Goal: Navigation & Orientation: Find specific page/section

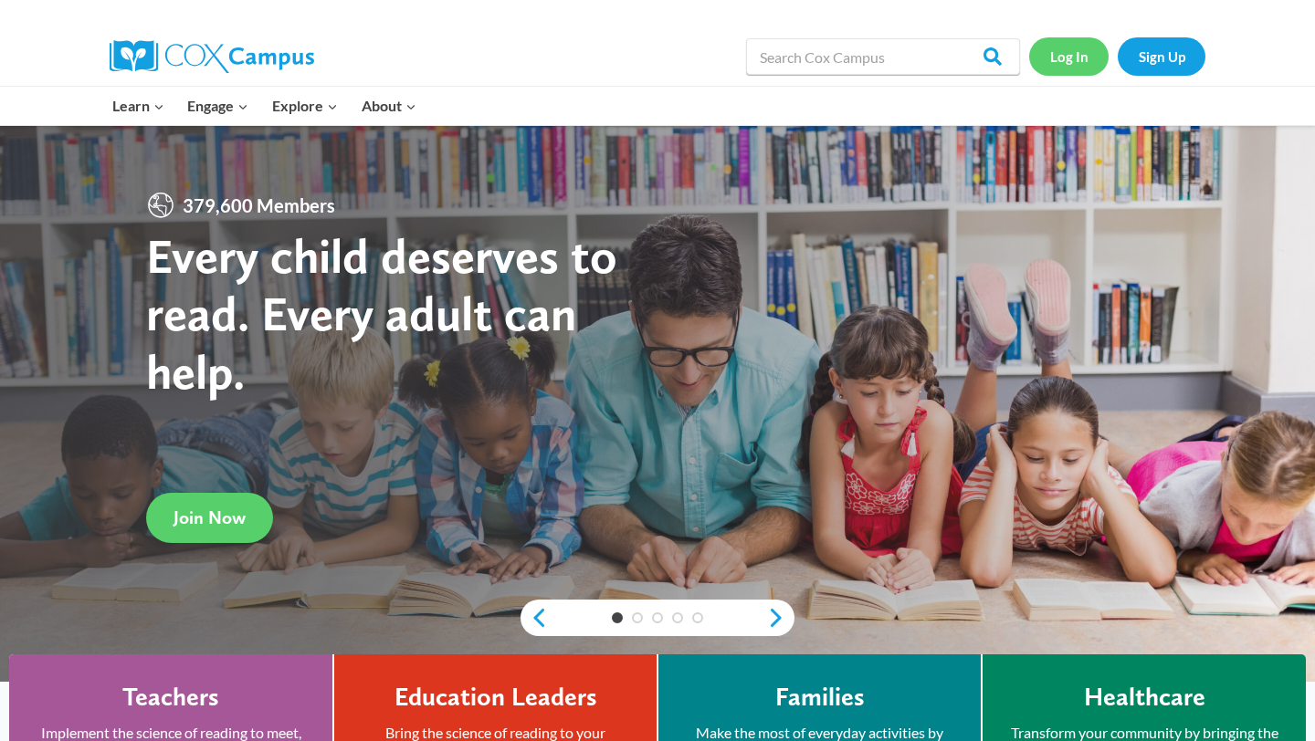
click at [1076, 56] on link "Log In" at bounding box center [1068, 55] width 79 height 37
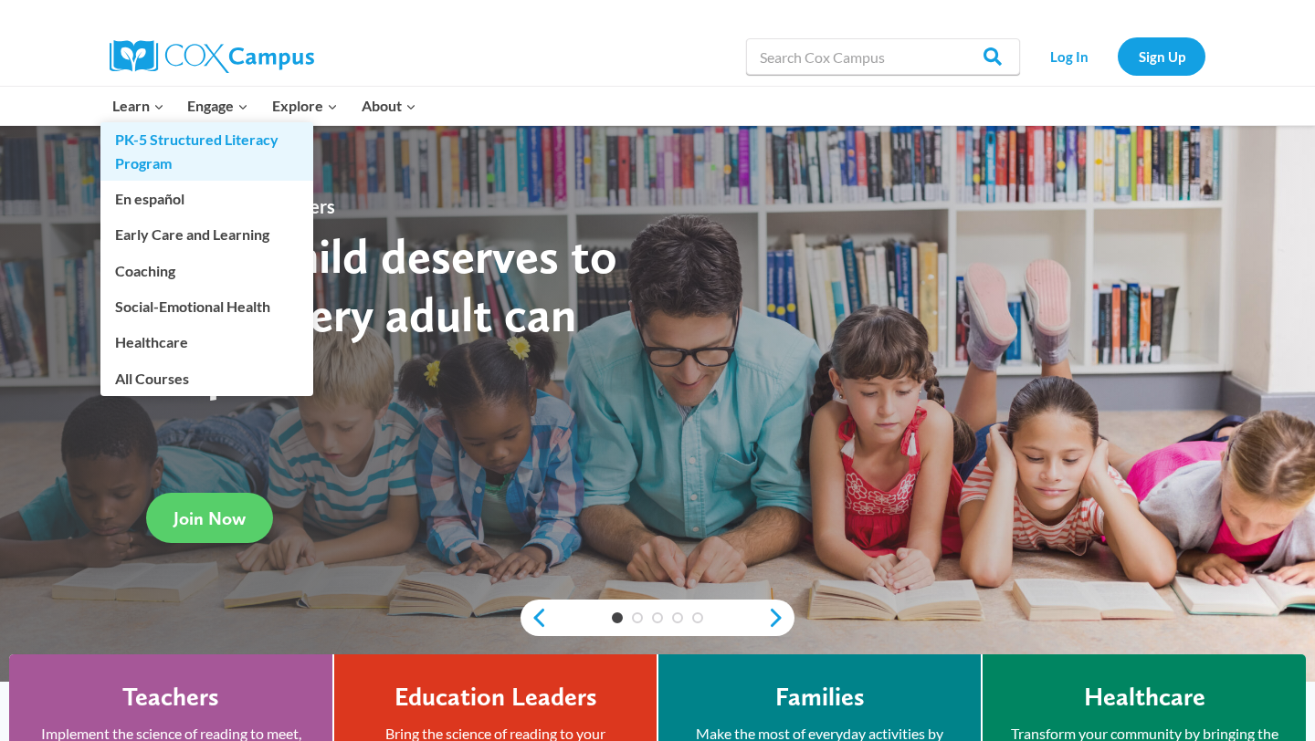
click at [164, 136] on link "PK-5 Structured Literacy Program" at bounding box center [206, 151] width 213 height 58
